Goal: Leave review/rating

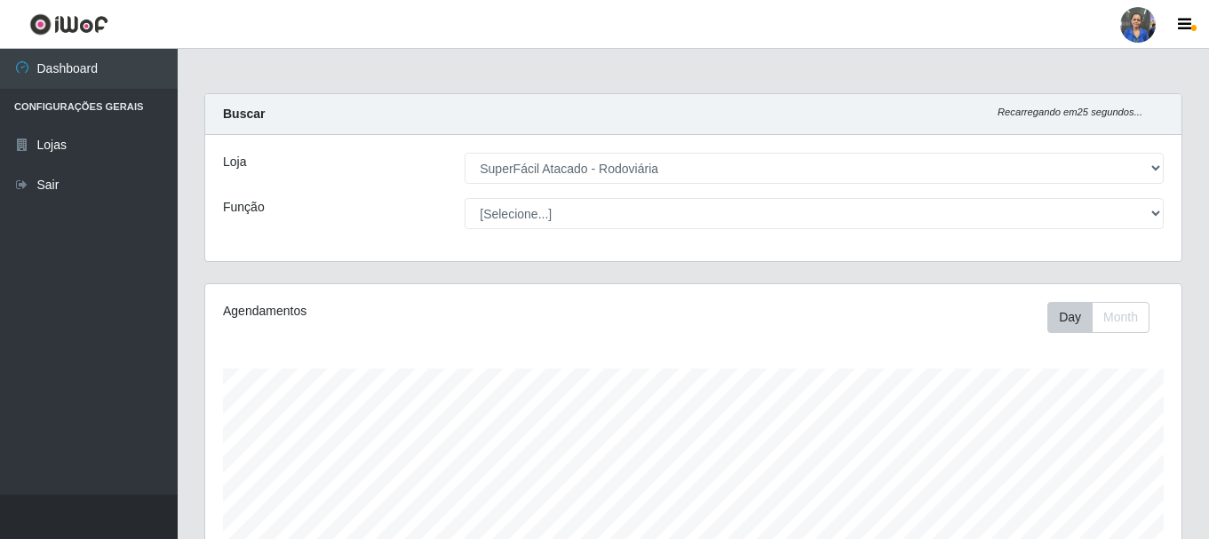
select select "400"
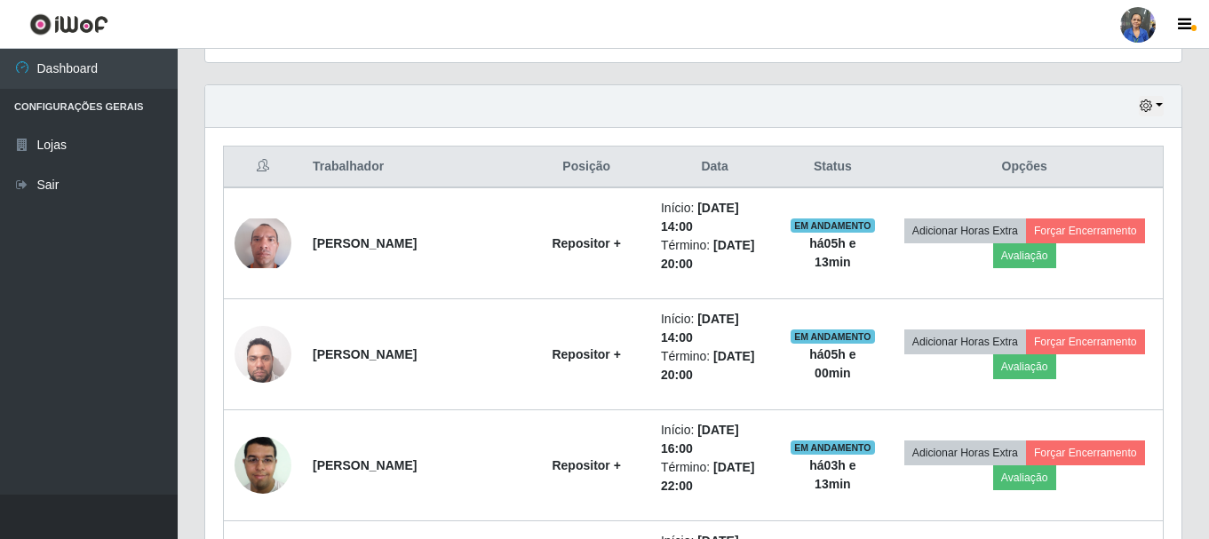
scroll to position [369, 976]
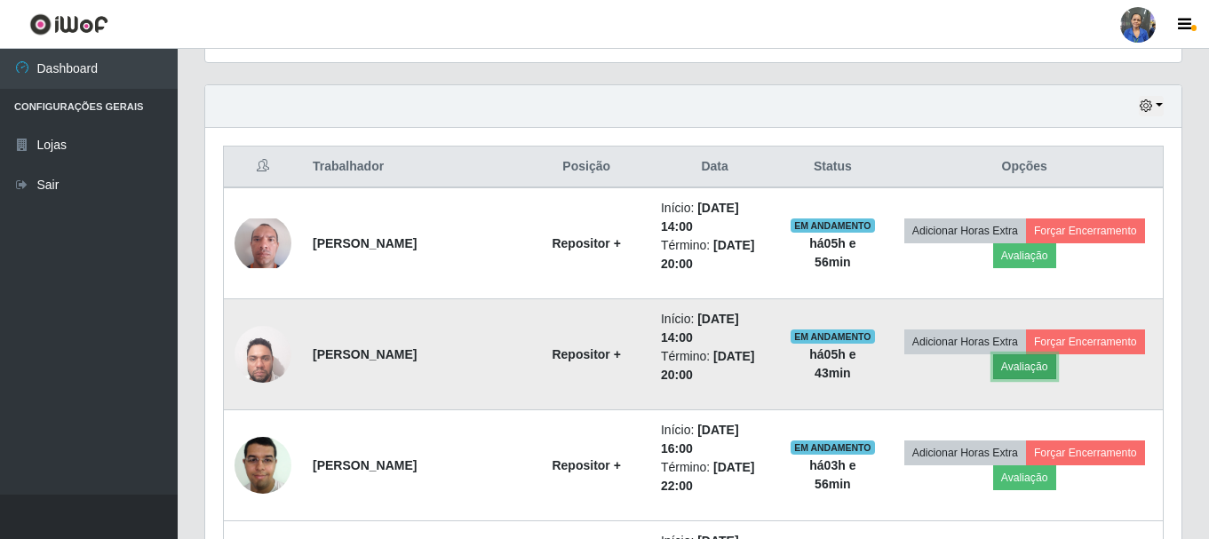
click at [1037, 371] on button "Avaliação" at bounding box center [1024, 366] width 63 height 25
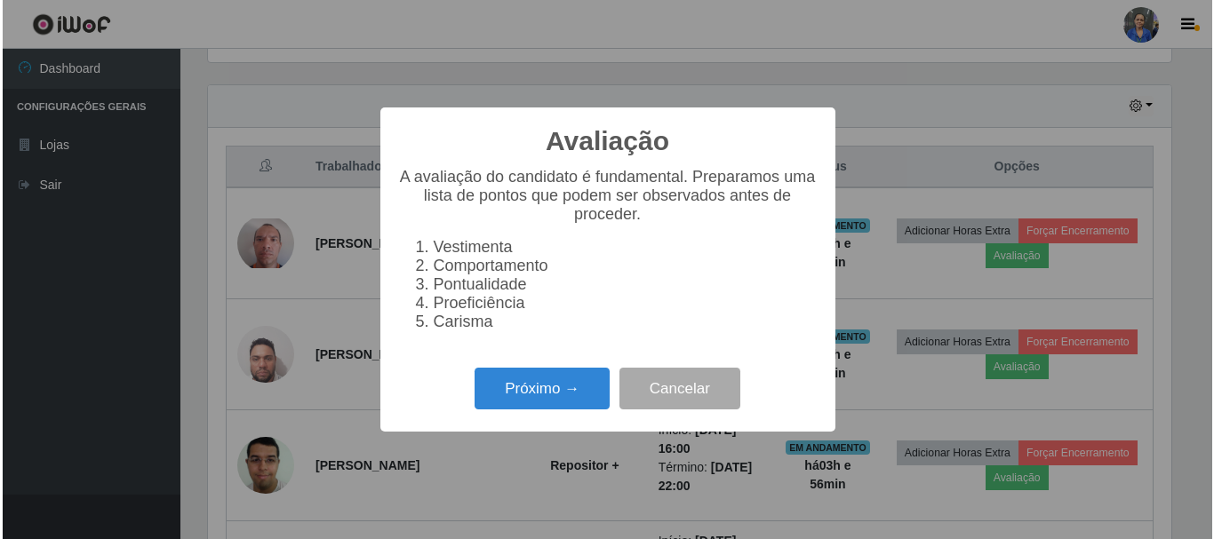
scroll to position [369, 967]
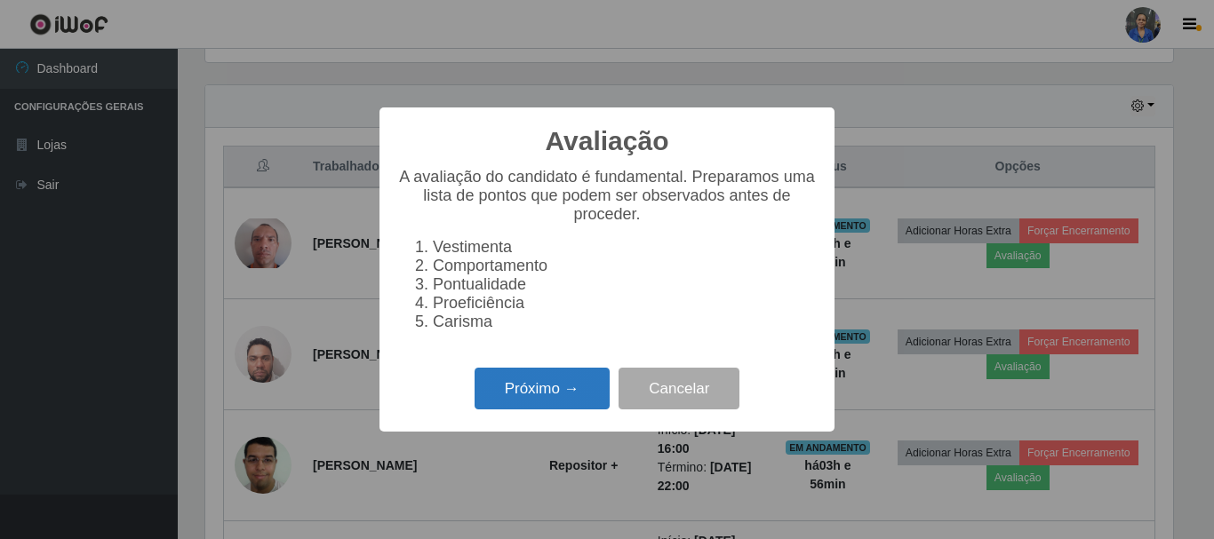
click at [514, 386] on button "Próximo →" at bounding box center [541, 389] width 135 height 42
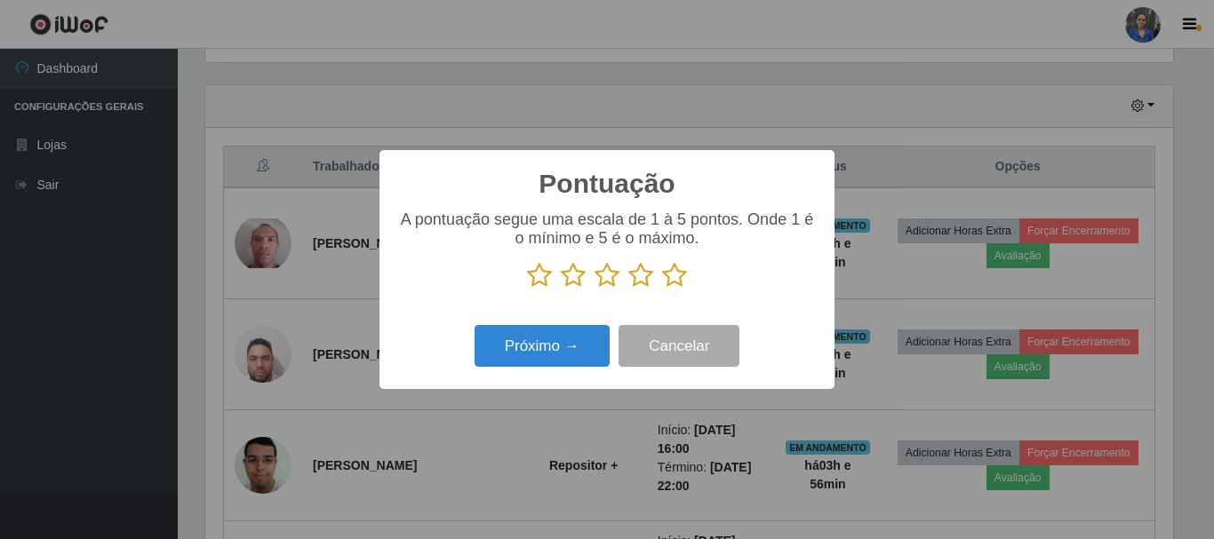
click at [672, 275] on icon at bounding box center [674, 275] width 25 height 27
click at [662, 289] on input "radio" at bounding box center [662, 289] width 0 height 0
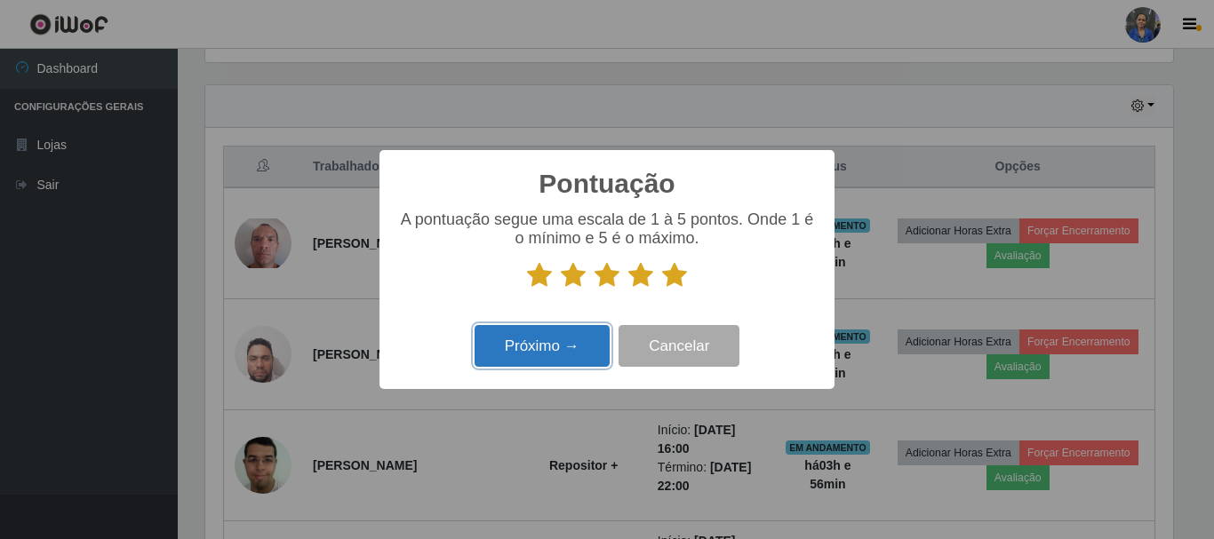
click at [539, 338] on button "Próximo →" at bounding box center [541, 346] width 135 height 42
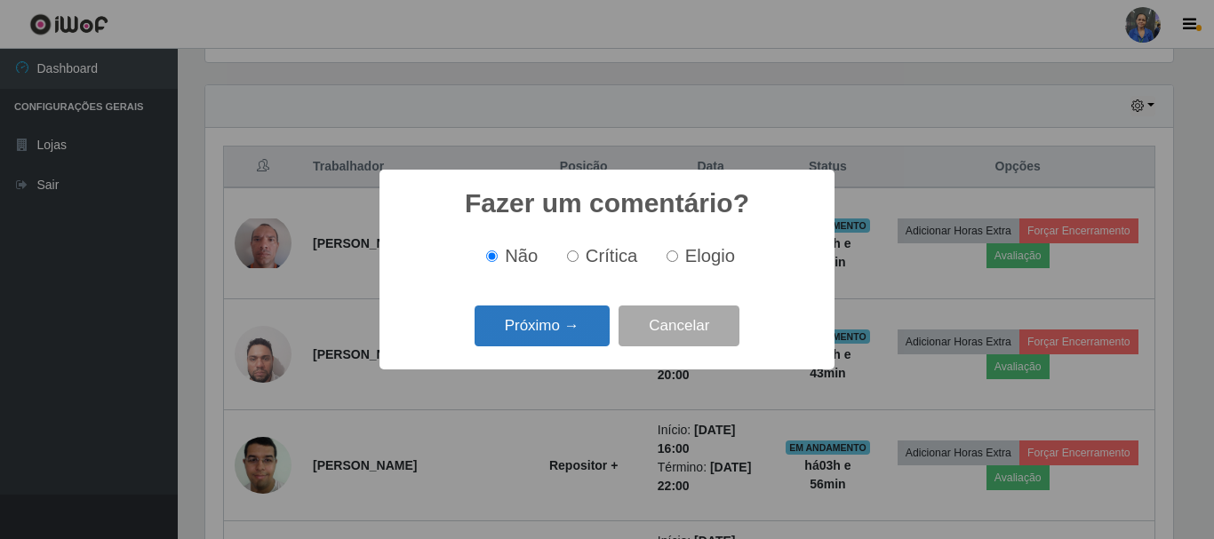
click at [562, 322] on button "Próximo →" at bounding box center [541, 327] width 135 height 42
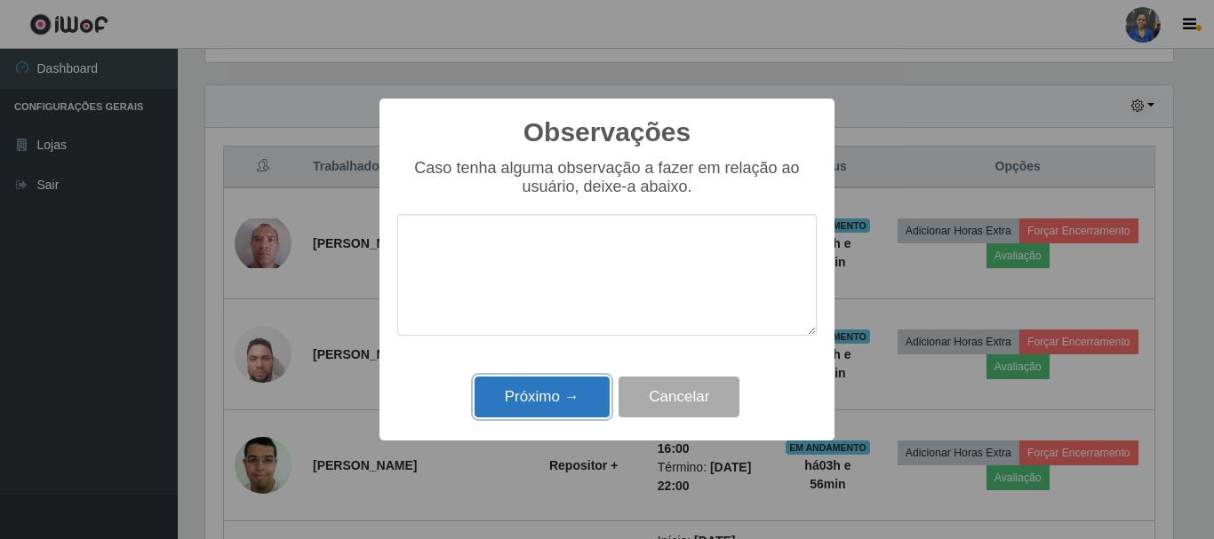
click at [550, 394] on button "Próximo →" at bounding box center [541, 398] width 135 height 42
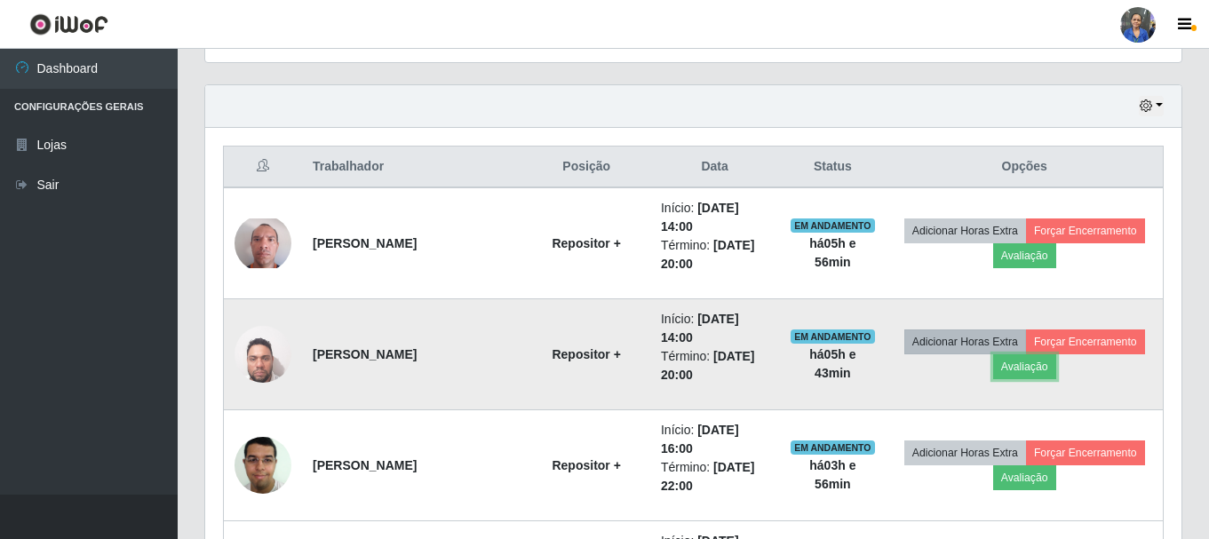
scroll to position [369, 976]
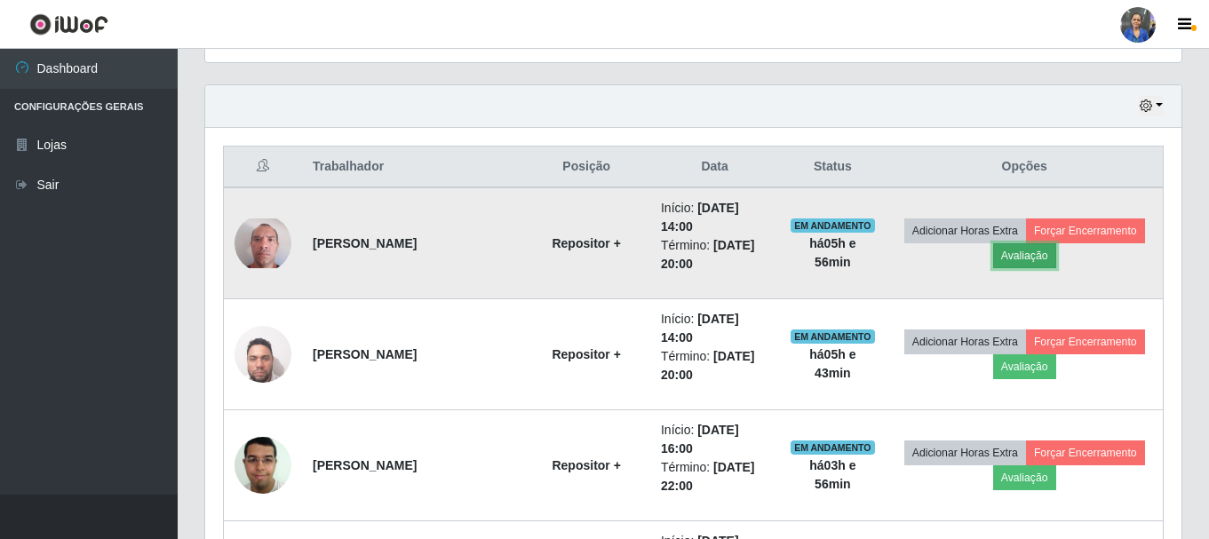
click at [1020, 261] on button "Avaliação" at bounding box center [1024, 255] width 63 height 25
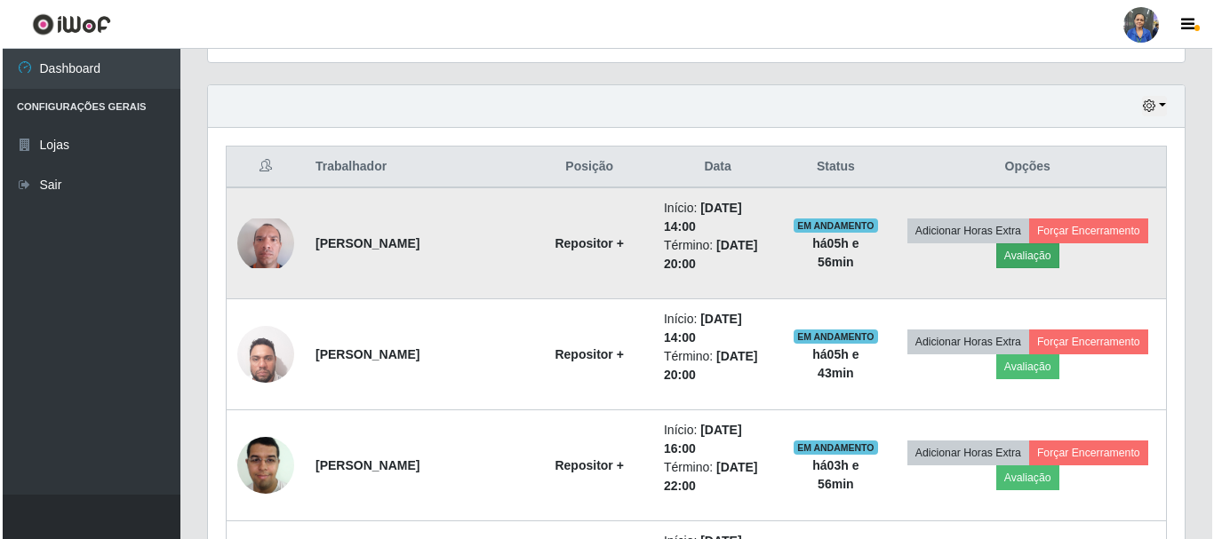
scroll to position [369, 967]
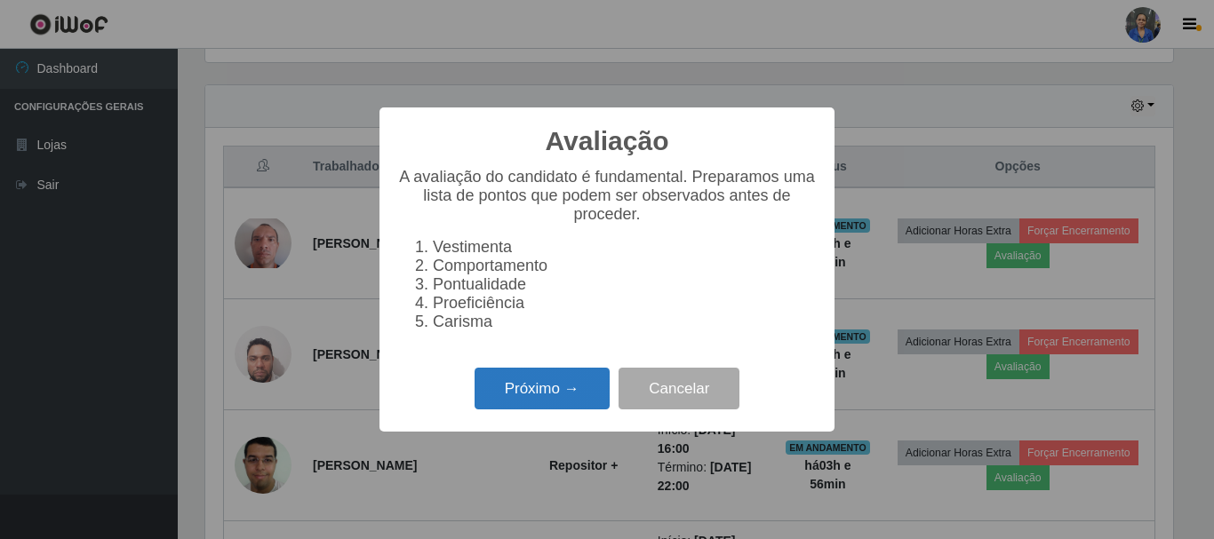
click at [552, 394] on button "Próximo →" at bounding box center [541, 389] width 135 height 42
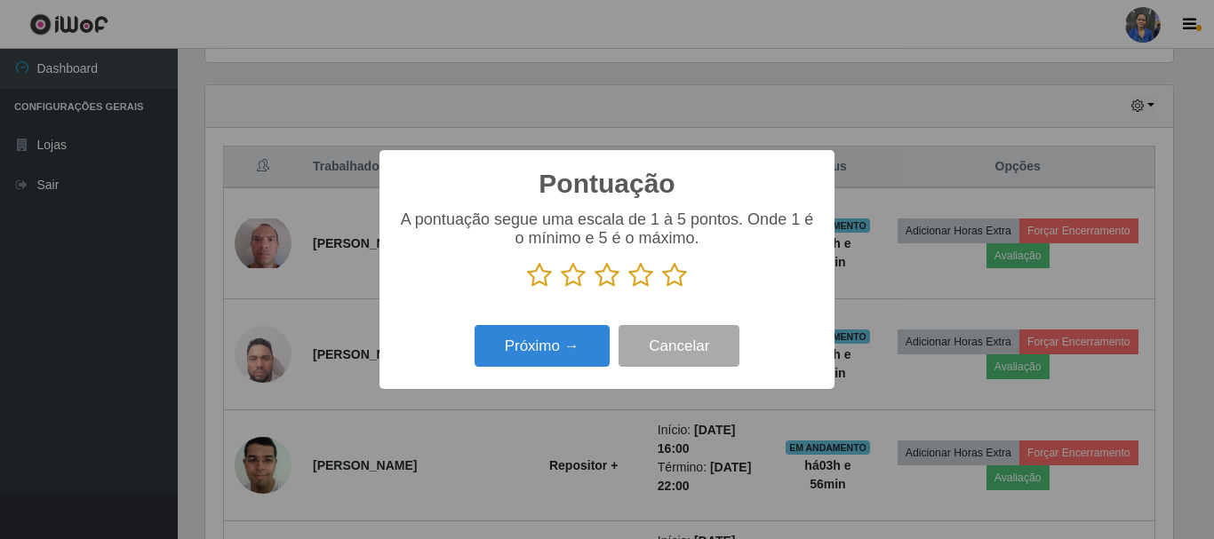
scroll to position [888021, 887422]
click at [678, 276] on icon at bounding box center [674, 275] width 25 height 27
click at [662, 289] on input "radio" at bounding box center [662, 289] width 0 height 0
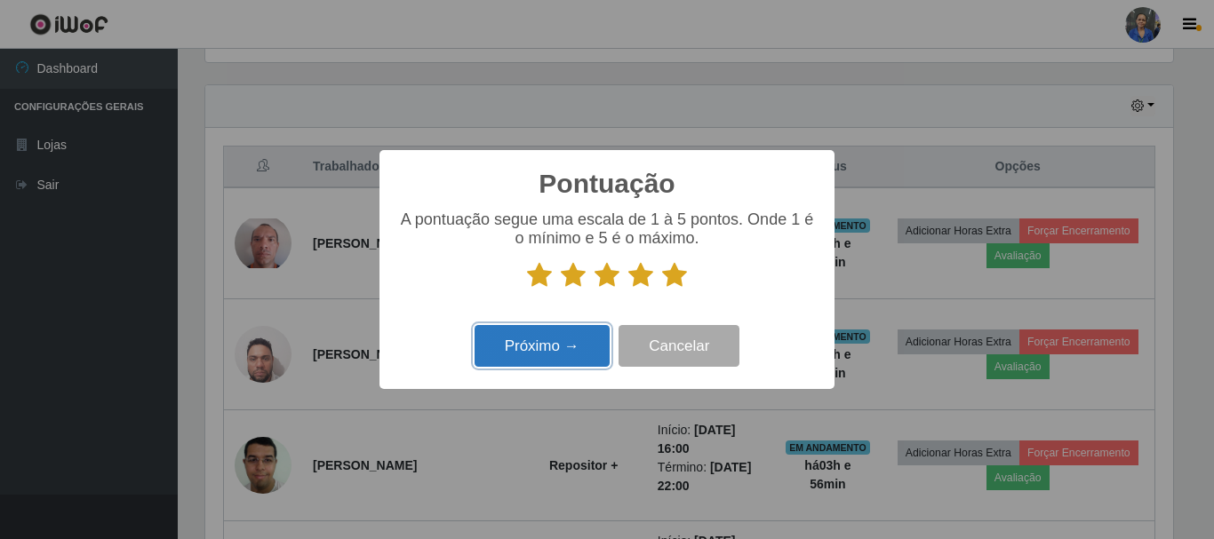
click at [554, 354] on button "Próximo →" at bounding box center [541, 346] width 135 height 42
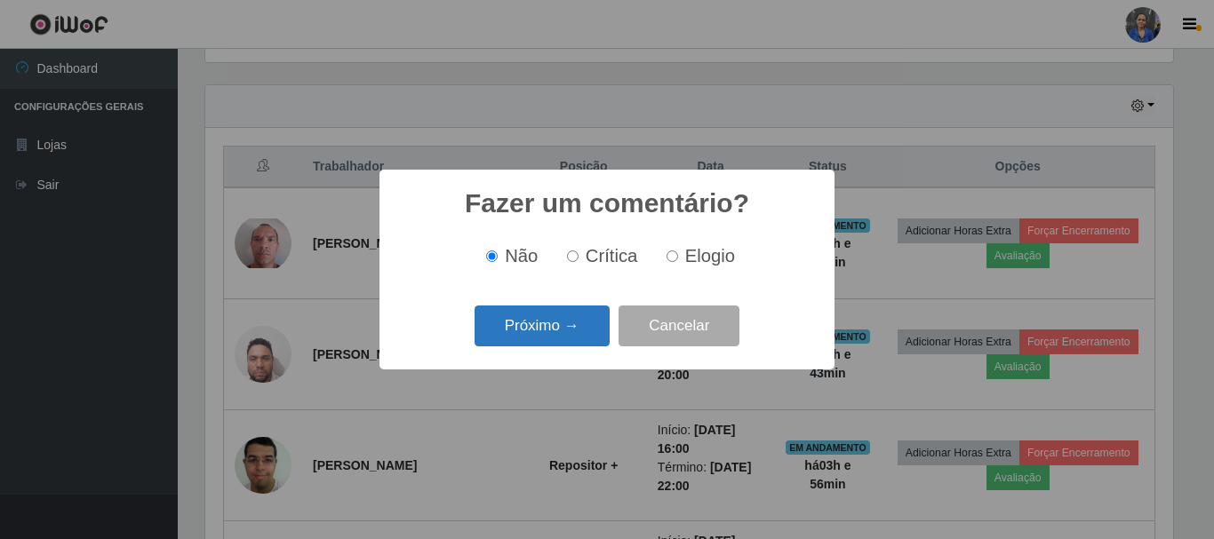
click at [568, 335] on button "Próximo →" at bounding box center [541, 327] width 135 height 42
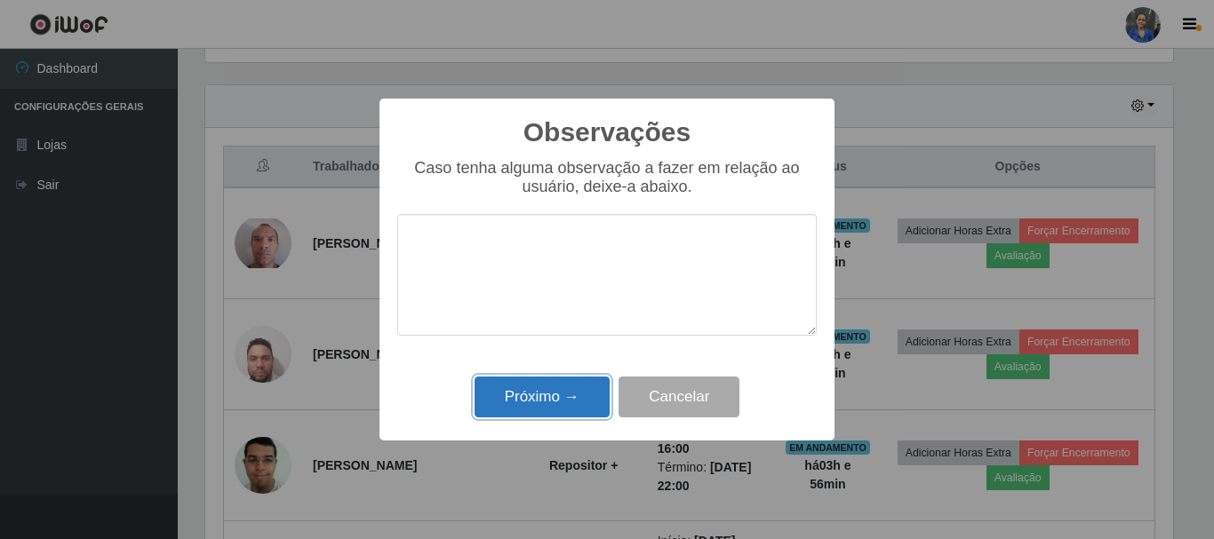
click at [546, 394] on button "Próximo →" at bounding box center [541, 398] width 135 height 42
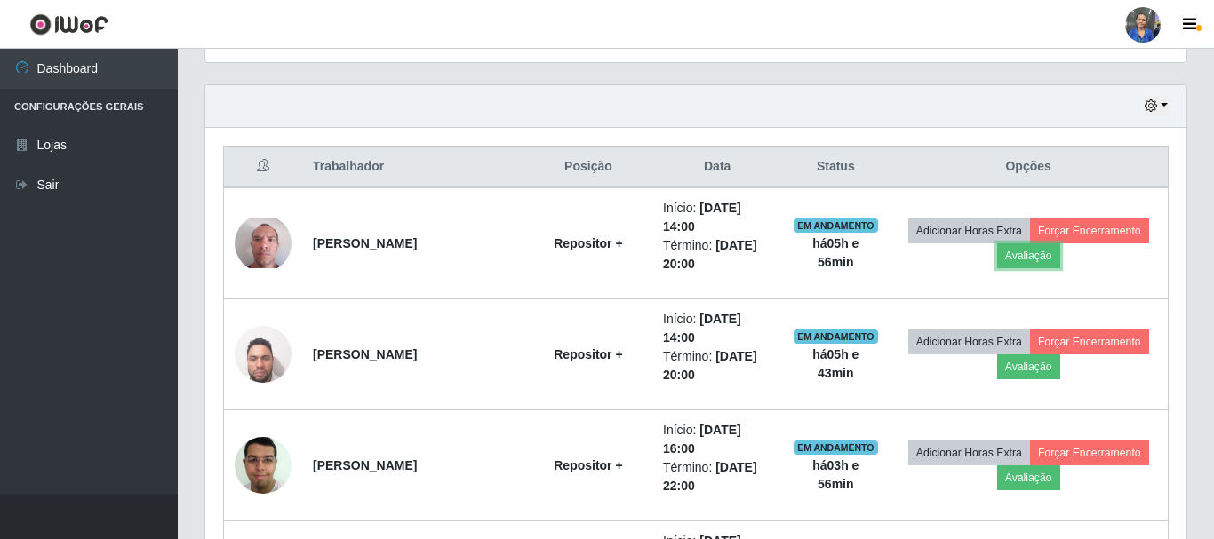
scroll to position [369, 976]
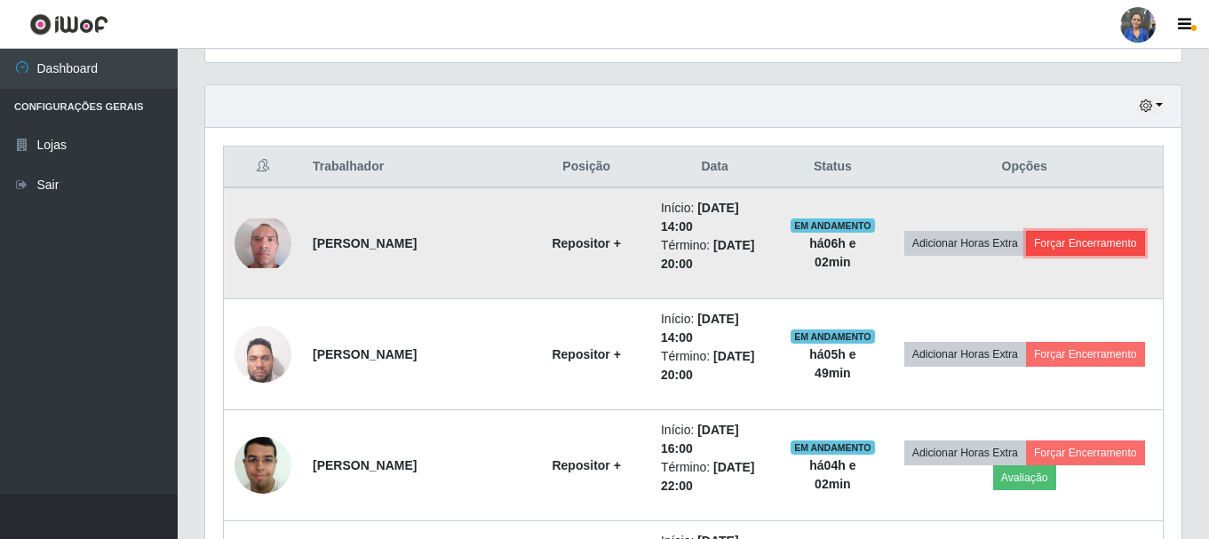
click at [1131, 241] on button "Forçar Encerramento" at bounding box center [1085, 243] width 119 height 25
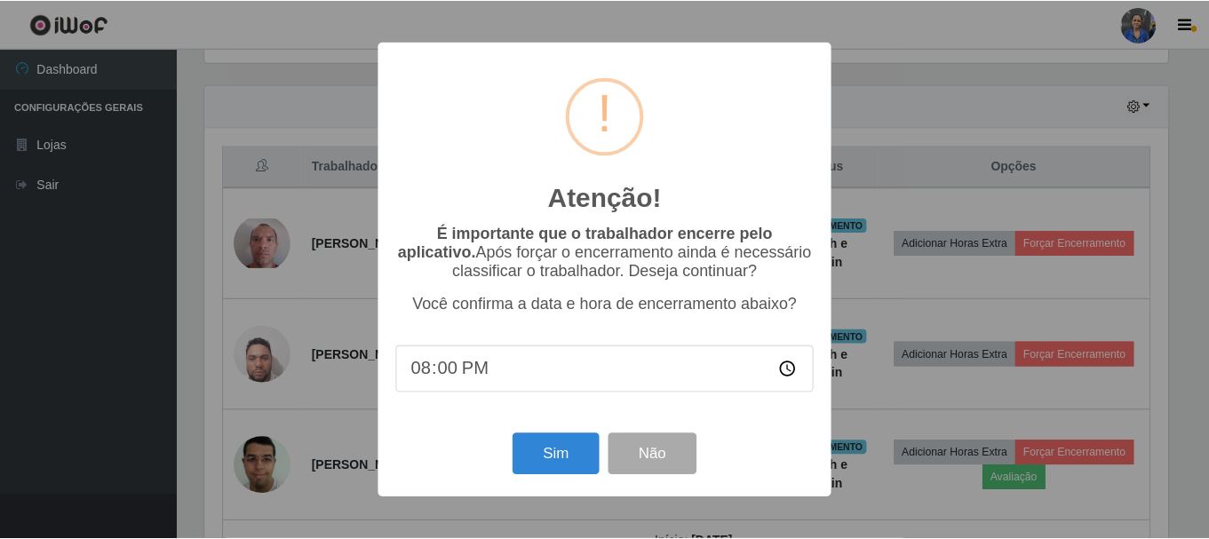
scroll to position [369, 967]
click at [540, 463] on button "Sim" at bounding box center [557, 455] width 86 height 42
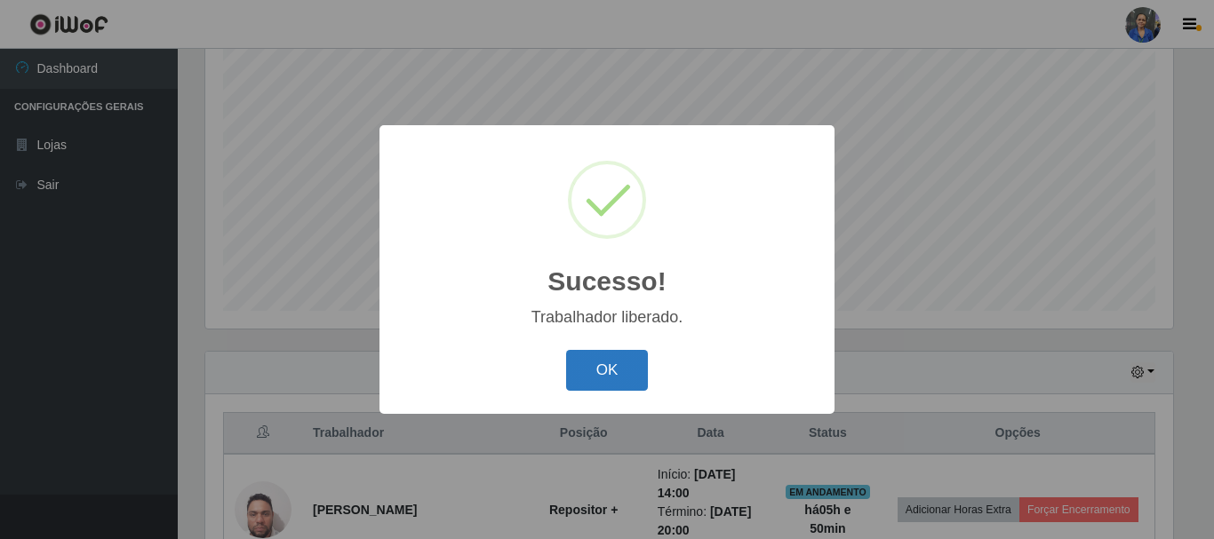
click at [605, 368] on button "OK" at bounding box center [607, 371] width 83 height 42
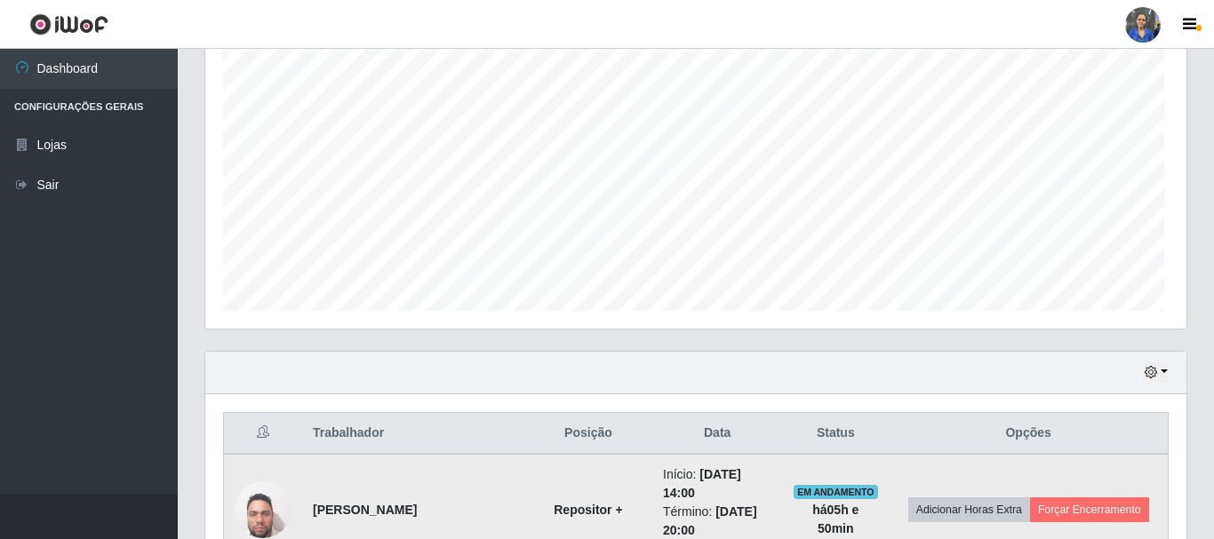
scroll to position [369, 976]
click at [1068, 510] on button "Forçar Encerramento" at bounding box center [1085, 509] width 119 height 25
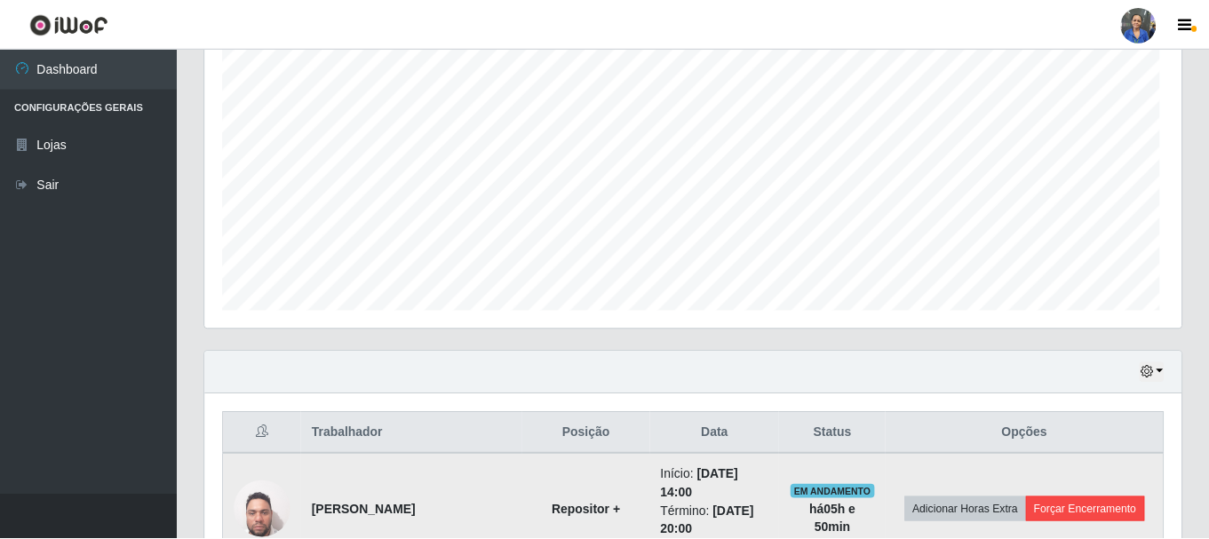
scroll to position [369, 967]
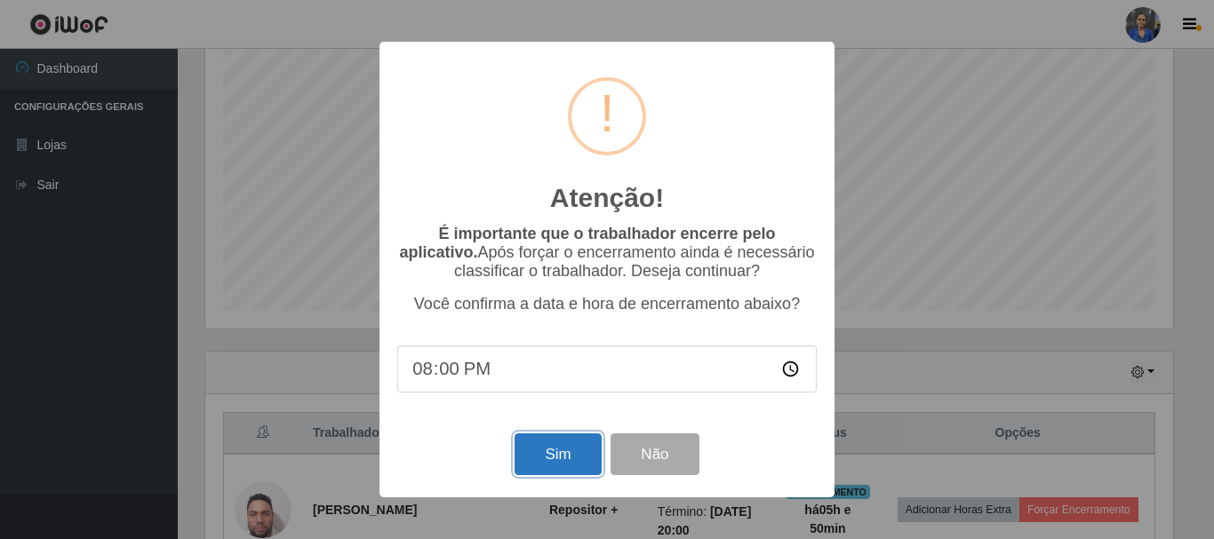
click at [577, 450] on button "Sim" at bounding box center [557, 455] width 86 height 42
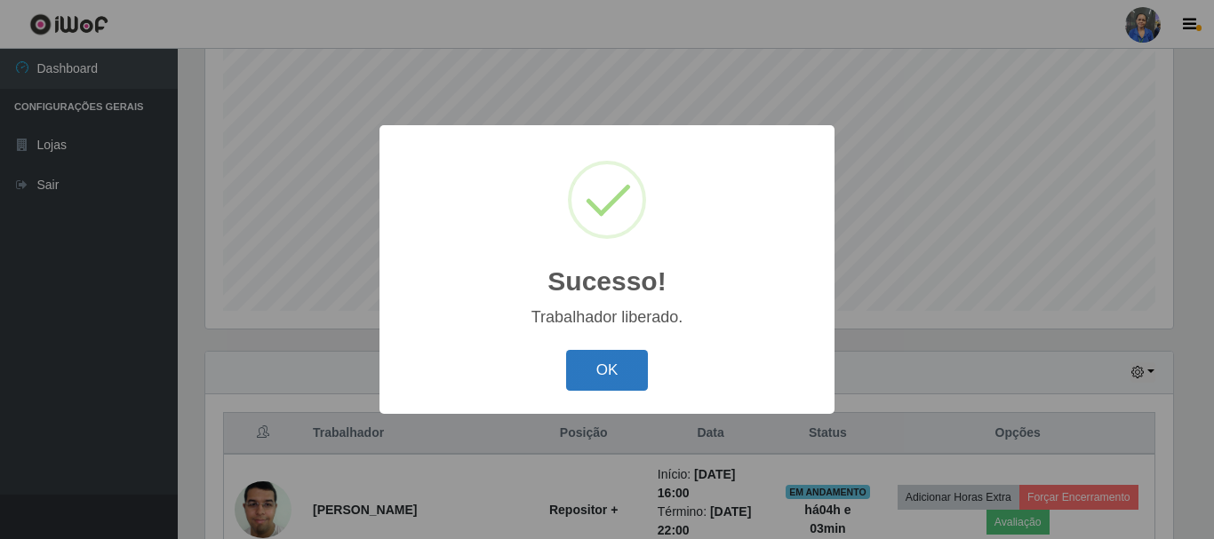
click at [593, 357] on button "OK" at bounding box center [607, 371] width 83 height 42
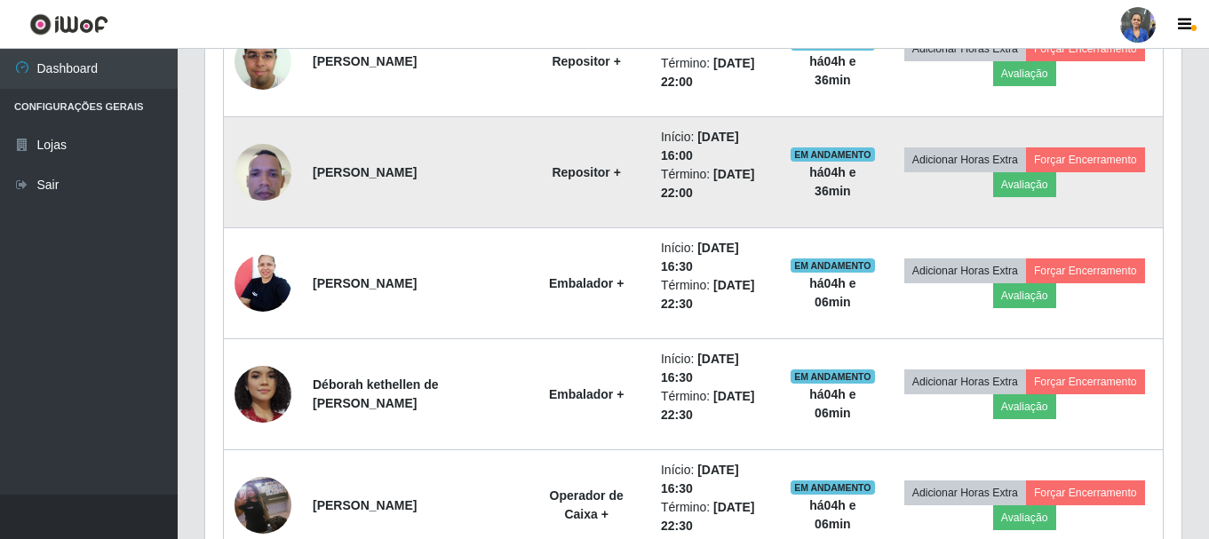
scroll to position [857, 0]
